Goal: Task Accomplishment & Management: Manage account settings

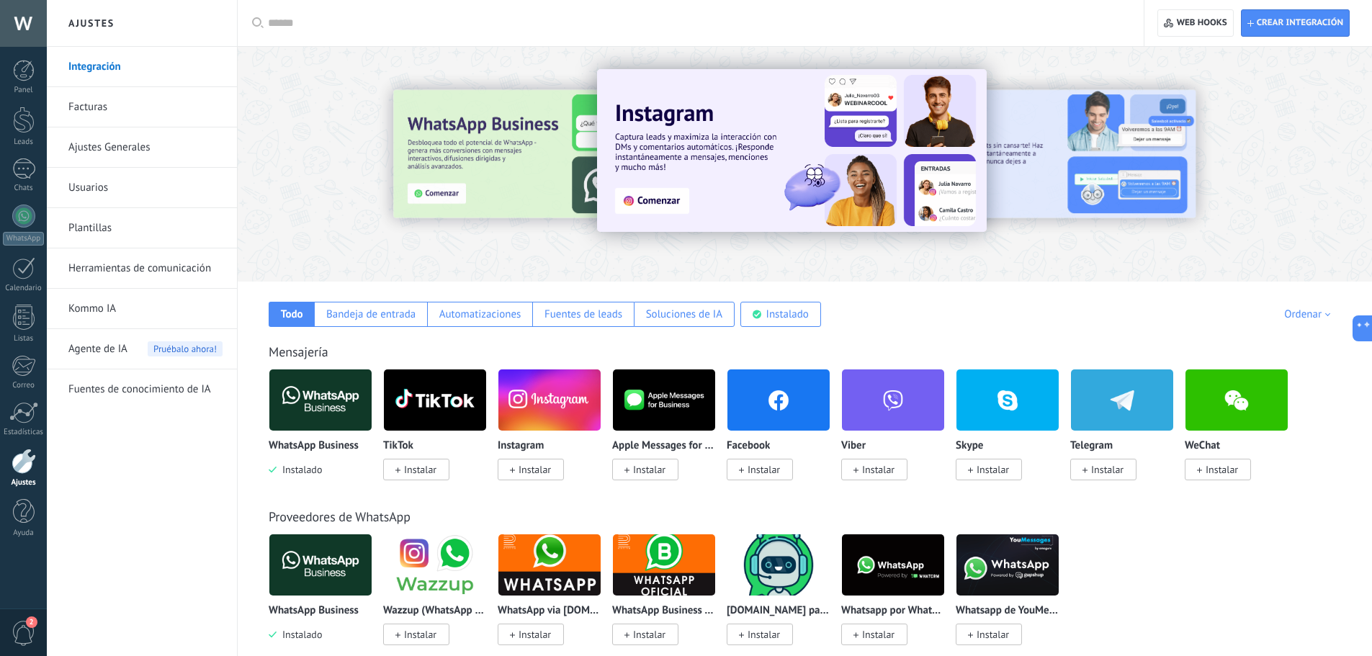
scroll to position [14, 0]
click at [22, 13] on div at bounding box center [23, 23] width 47 height 47
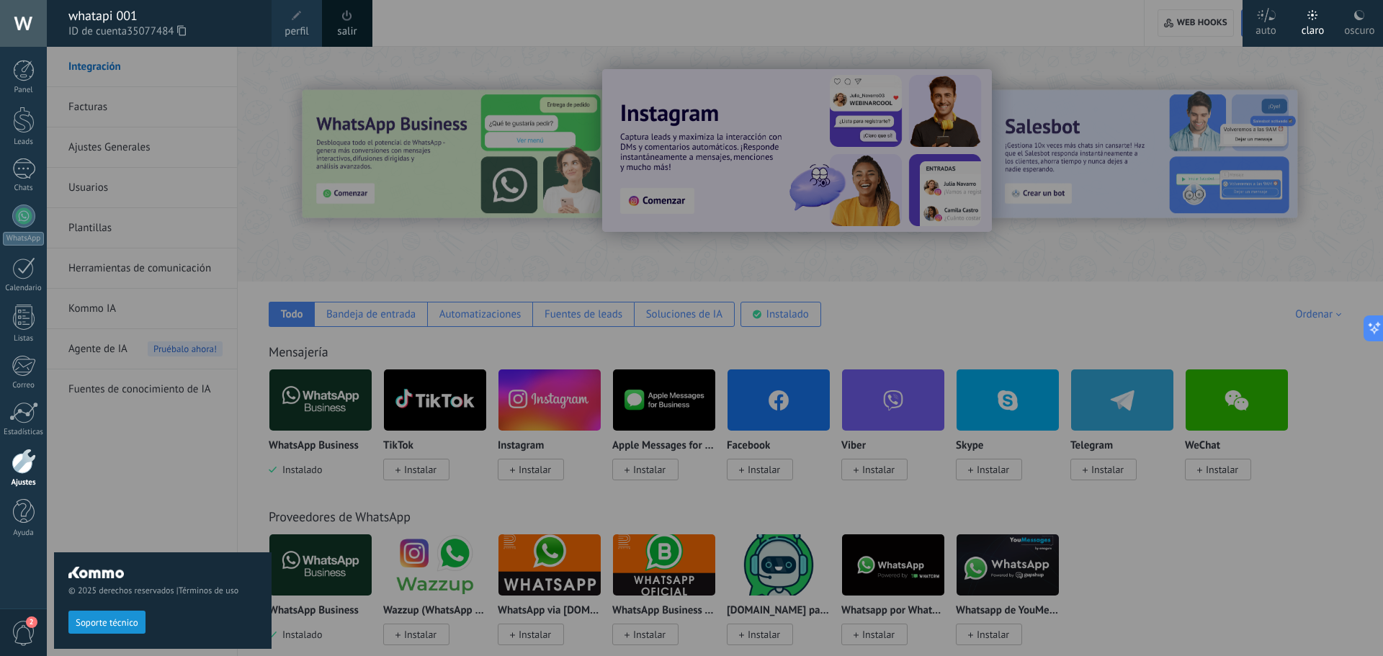
click at [107, 17] on div "whatapi 001" at bounding box center [162, 16] width 189 height 16
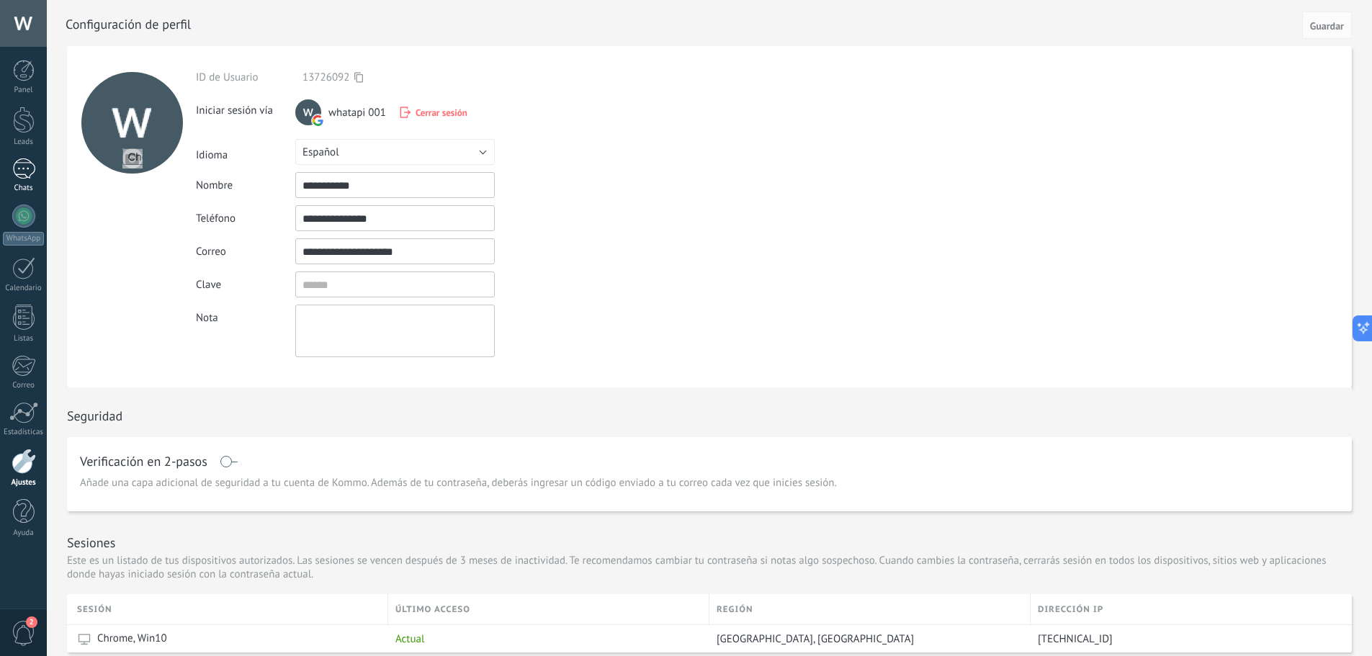
click at [27, 171] on div at bounding box center [23, 168] width 23 height 21
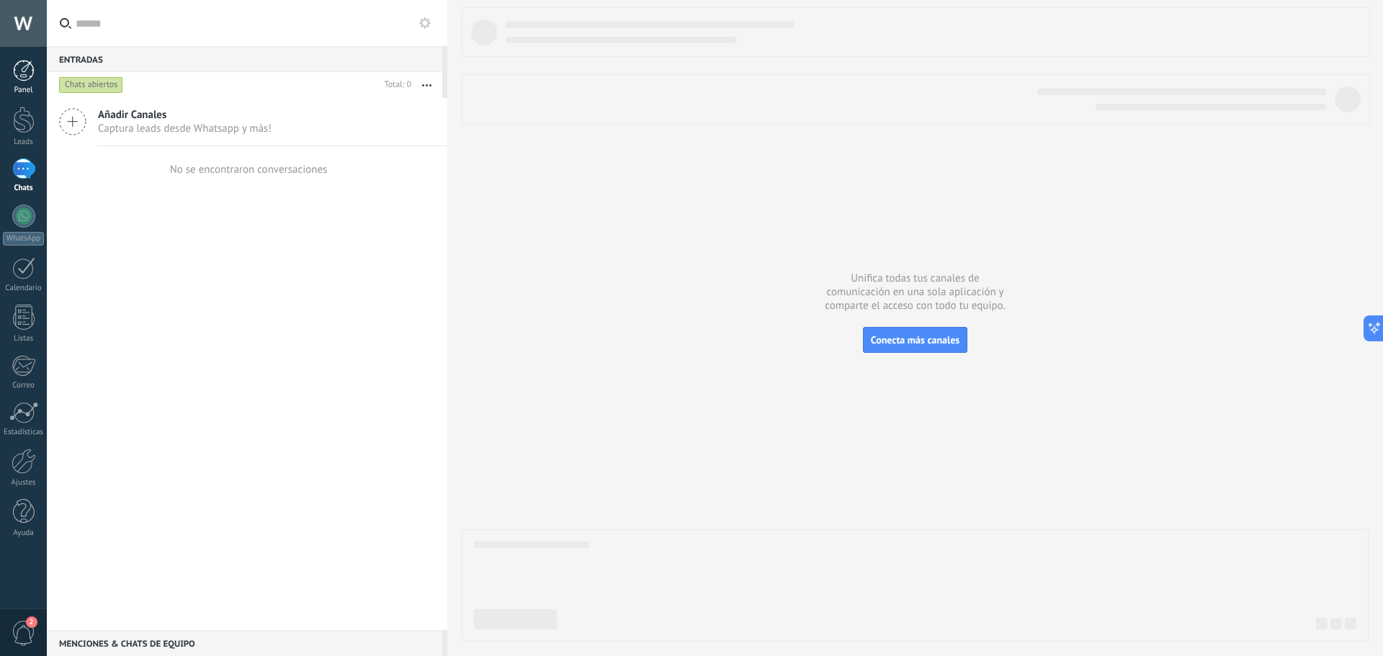
click at [27, 71] on div at bounding box center [24, 71] width 22 height 22
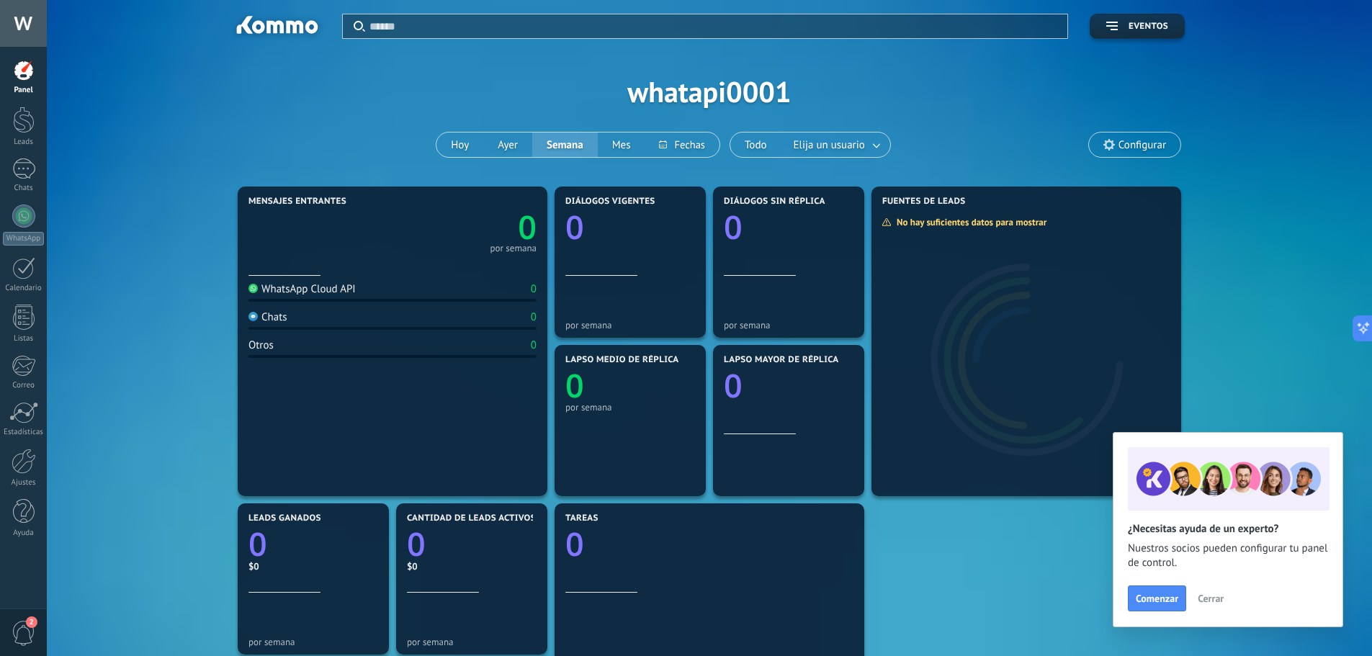
click at [26, 22] on div at bounding box center [23, 23] width 47 height 47
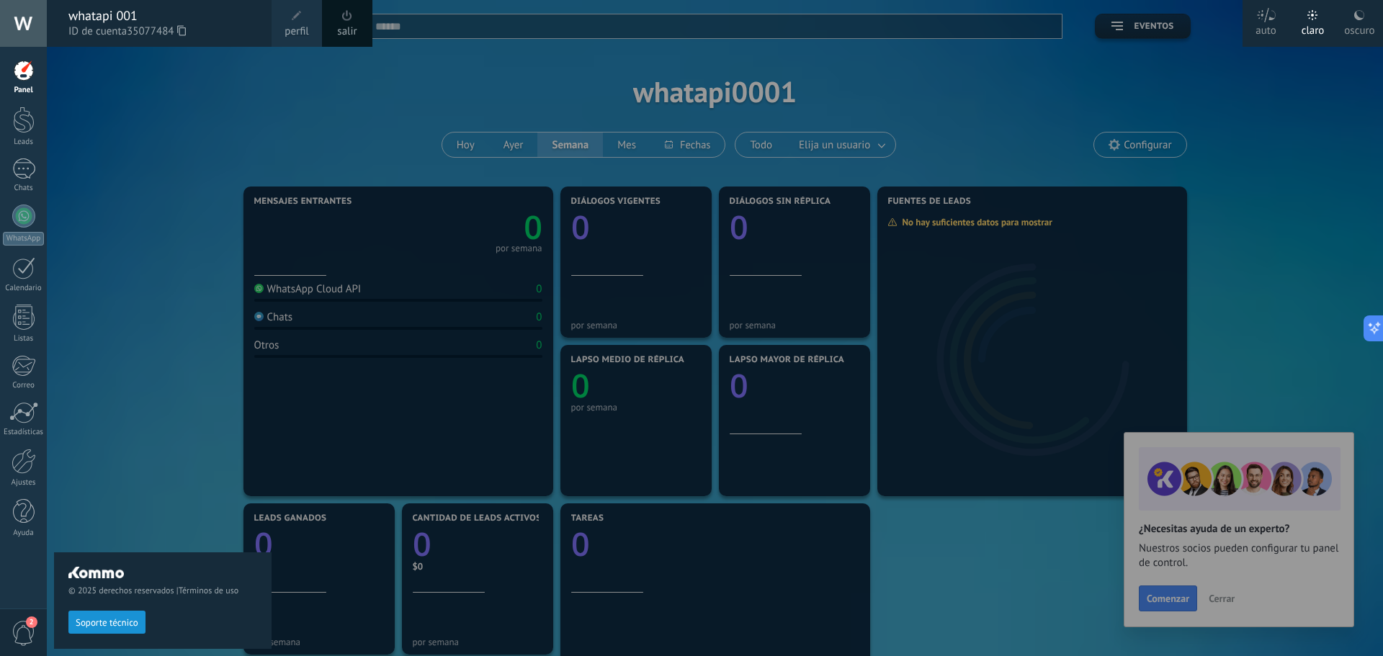
click at [26, 22] on div at bounding box center [23, 23] width 47 height 47
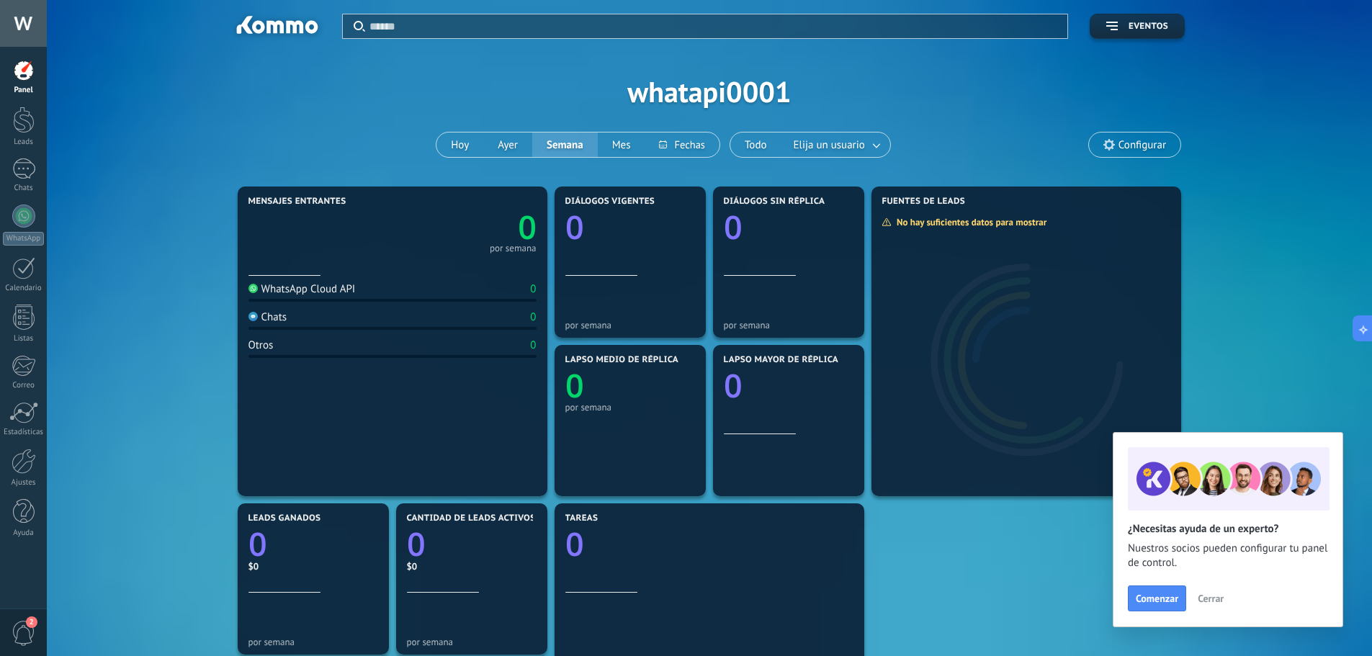
click at [26, 22] on div at bounding box center [23, 23] width 47 height 47
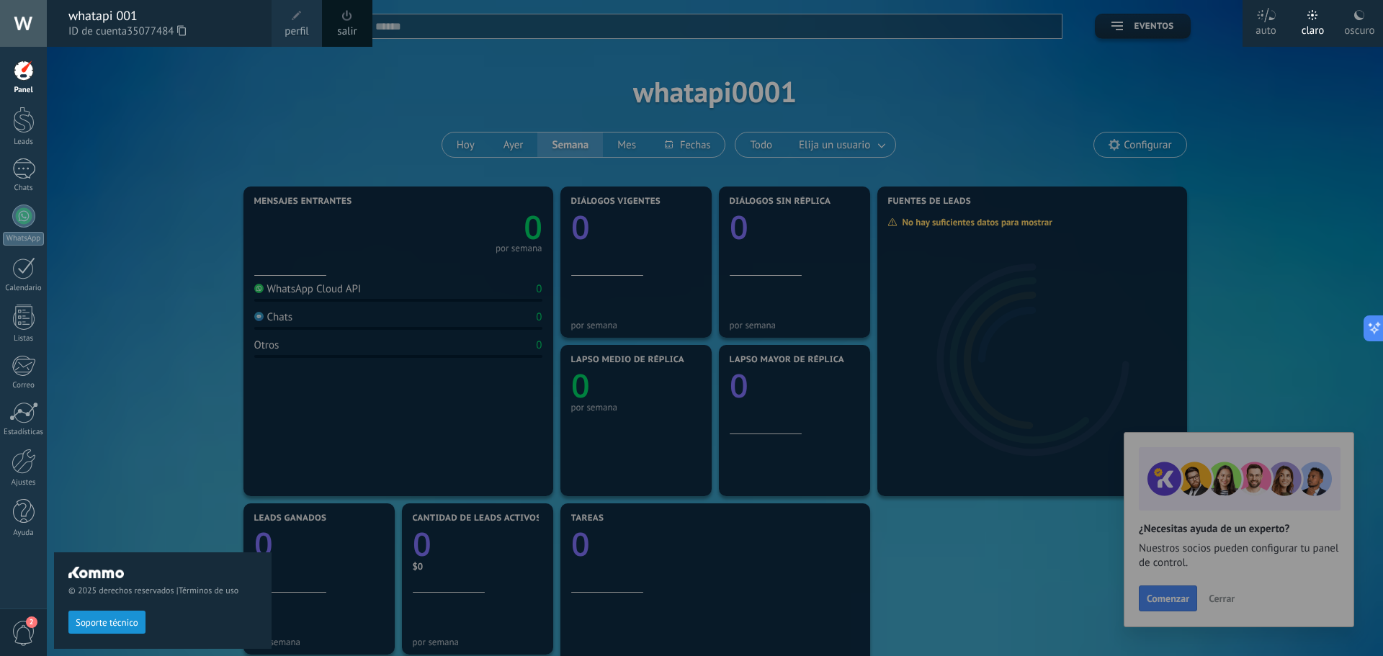
click at [347, 29] on link "salir" at bounding box center [346, 32] width 19 height 16
